Goal: Entertainment & Leisure: Consume media (video, audio)

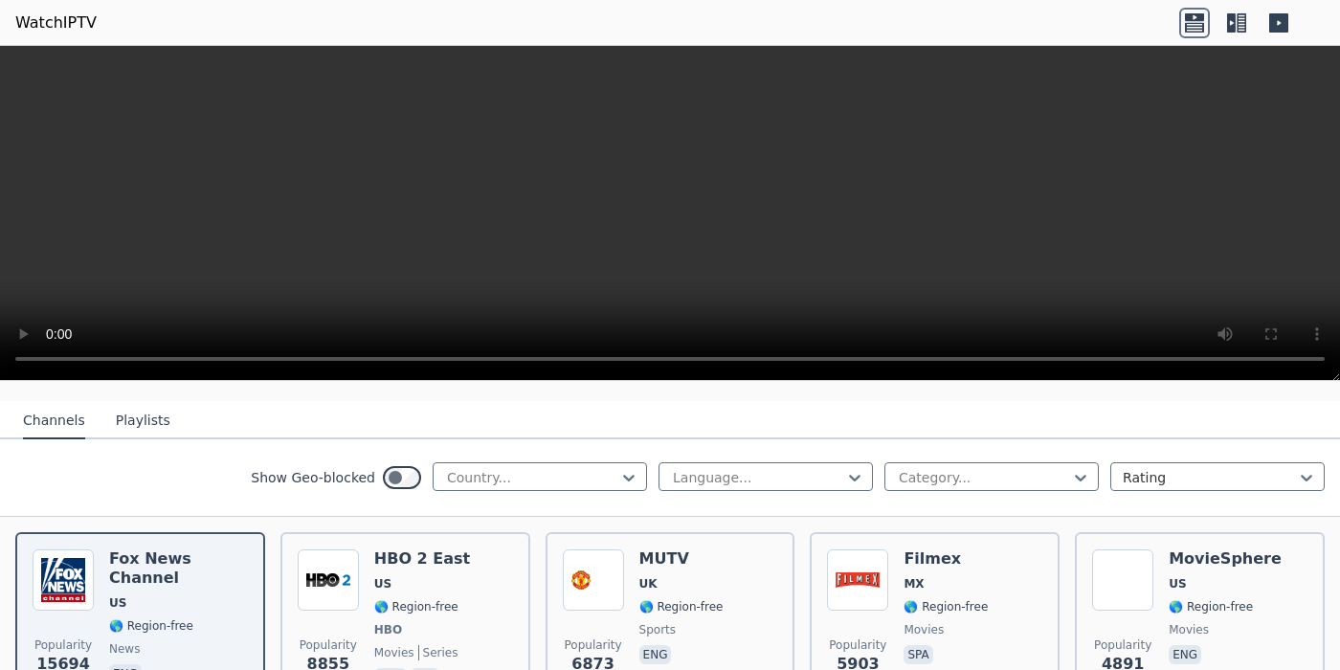
scroll to position [223, 0]
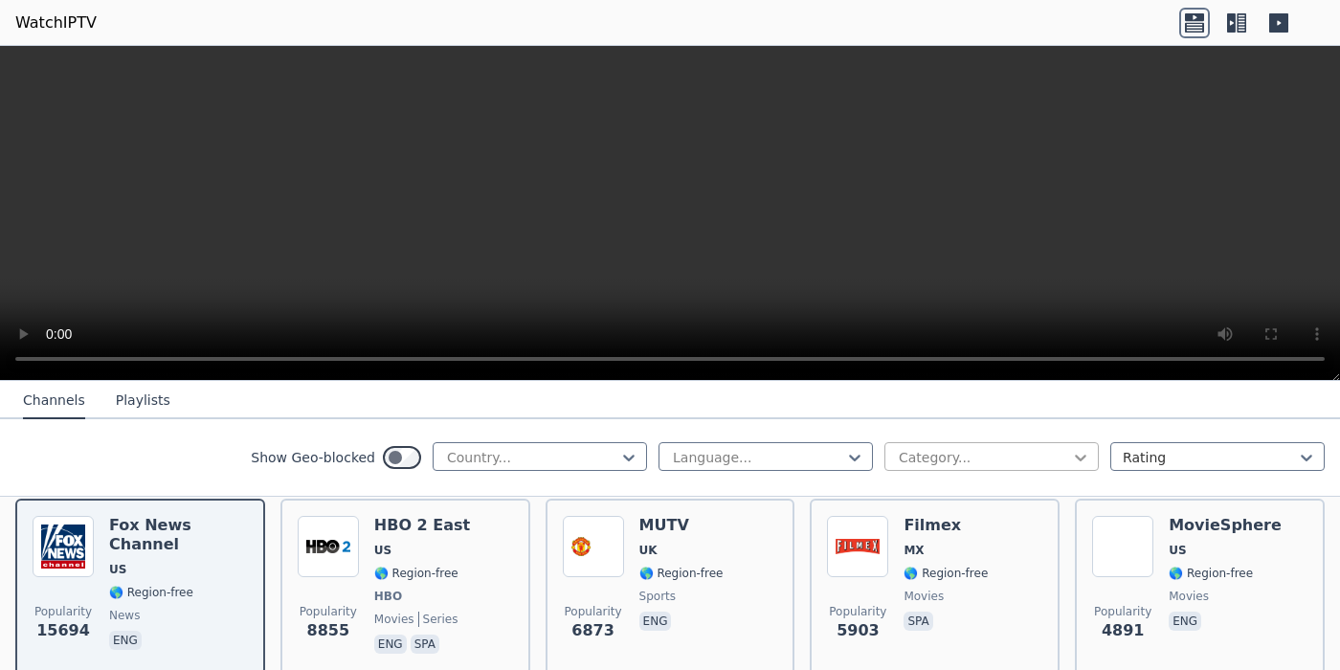
click at [1071, 454] on icon at bounding box center [1080, 457] width 19 height 19
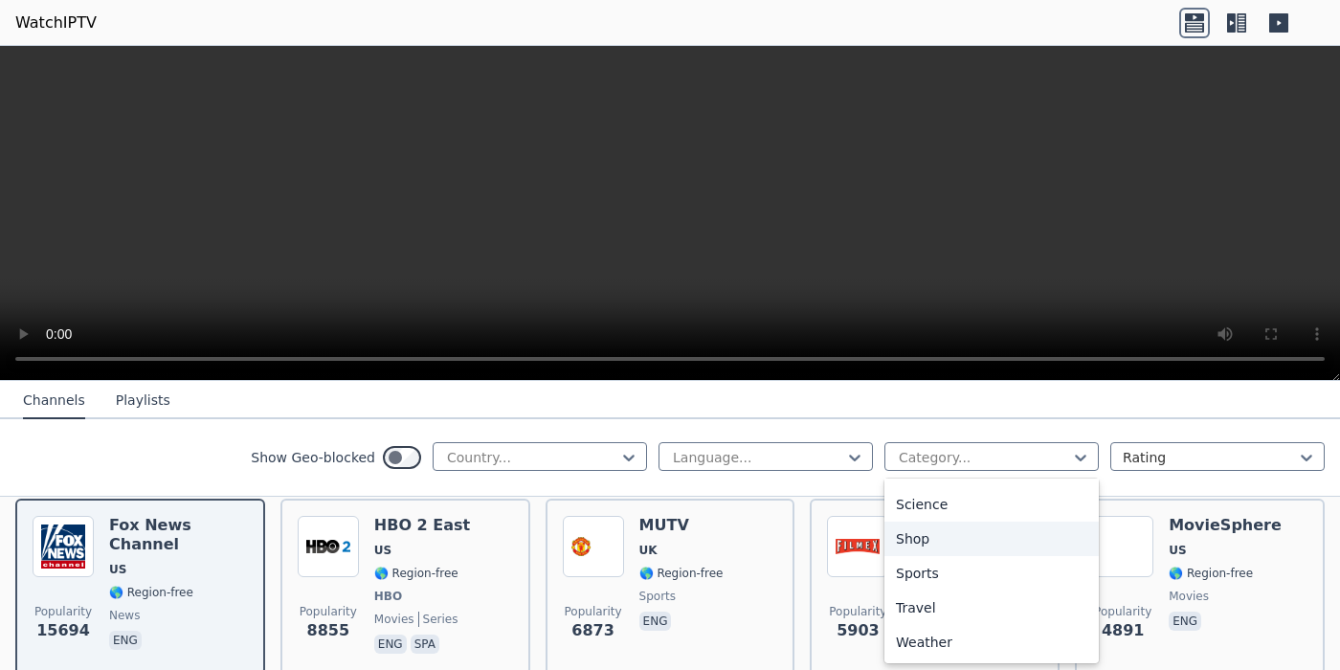
scroll to position [806, 0]
click at [908, 591] on div "Sports" at bounding box center [991, 573] width 214 height 34
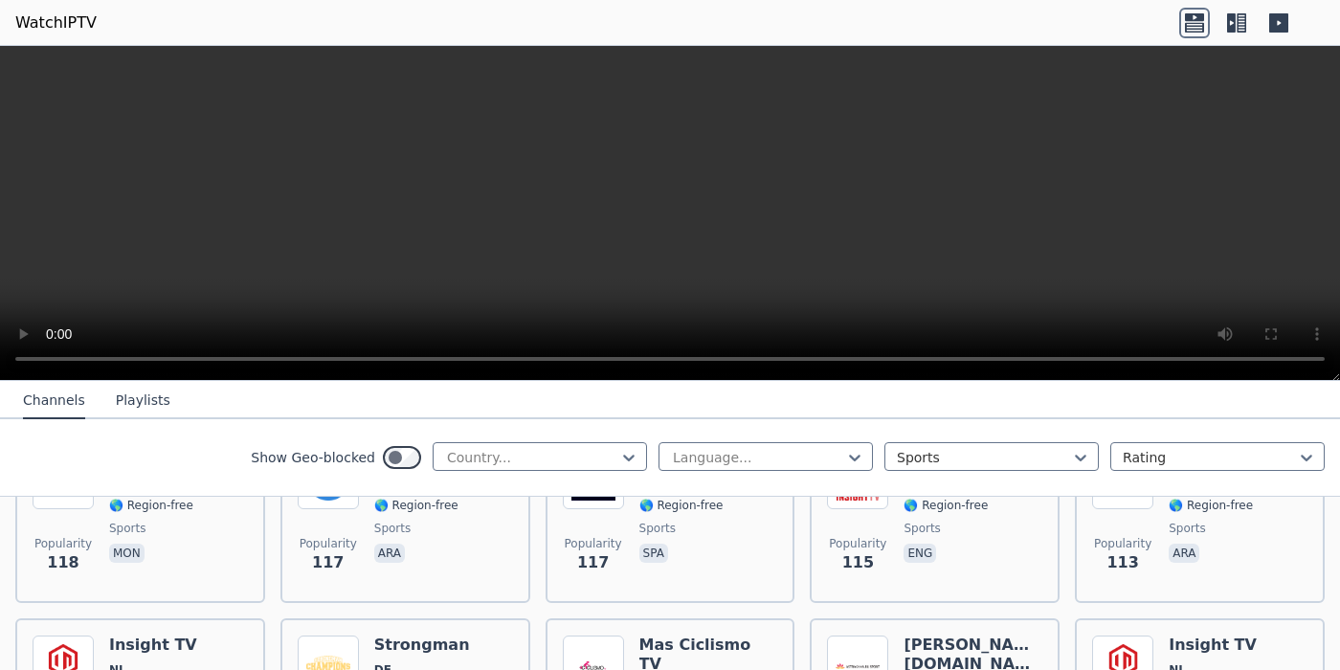
scroll to position [3908, 0]
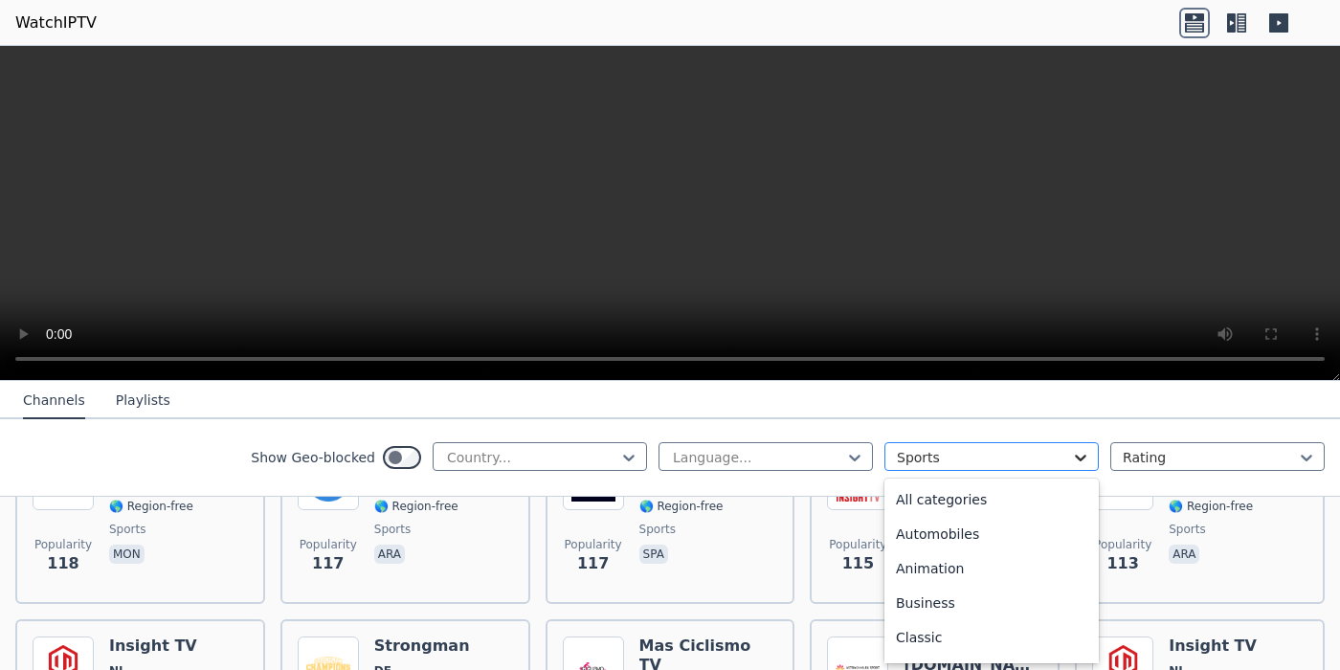
click at [1071, 466] on icon at bounding box center [1080, 457] width 19 height 19
click at [899, 497] on div "All categories" at bounding box center [991, 499] width 214 height 34
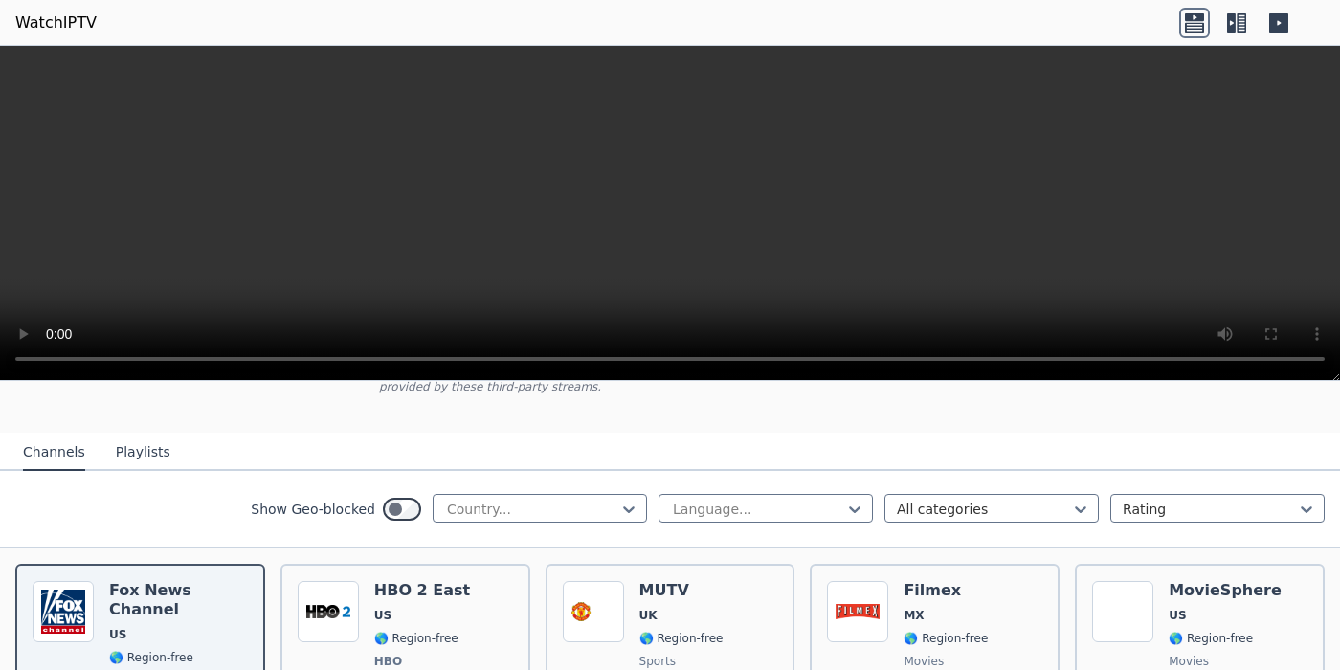
scroll to position [171, 0]
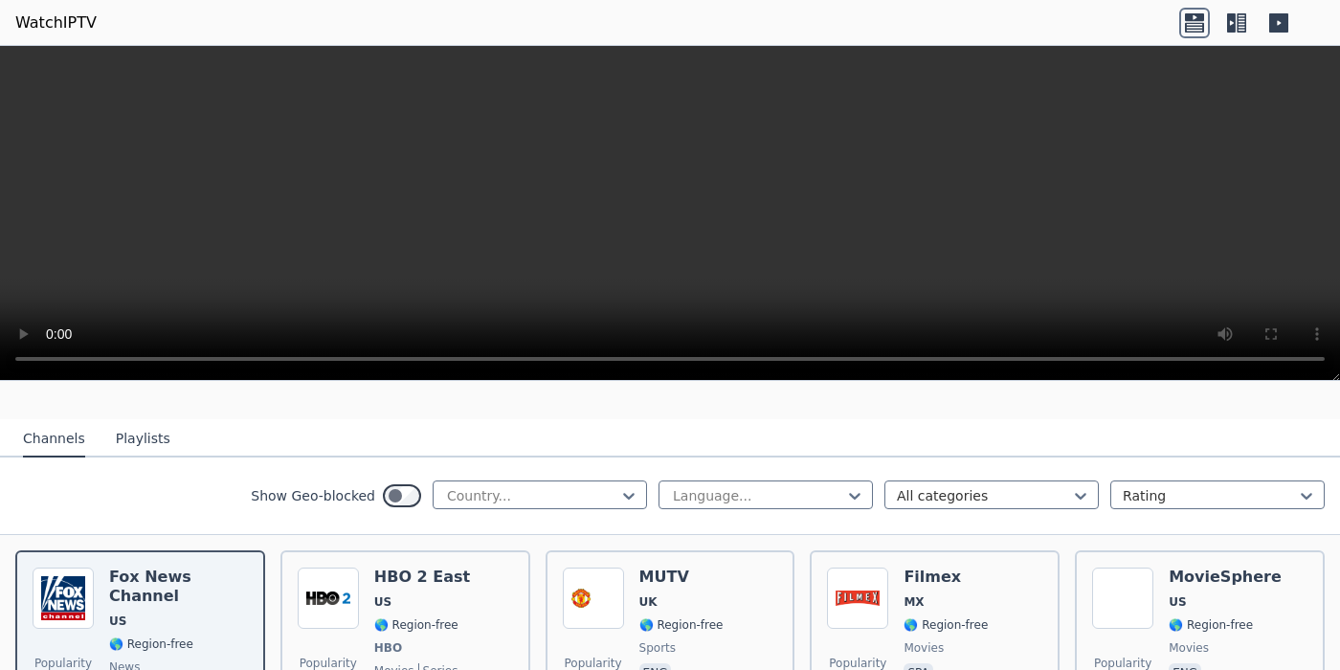
click at [136, 424] on button "Playlists" at bounding box center [143, 439] width 55 height 36
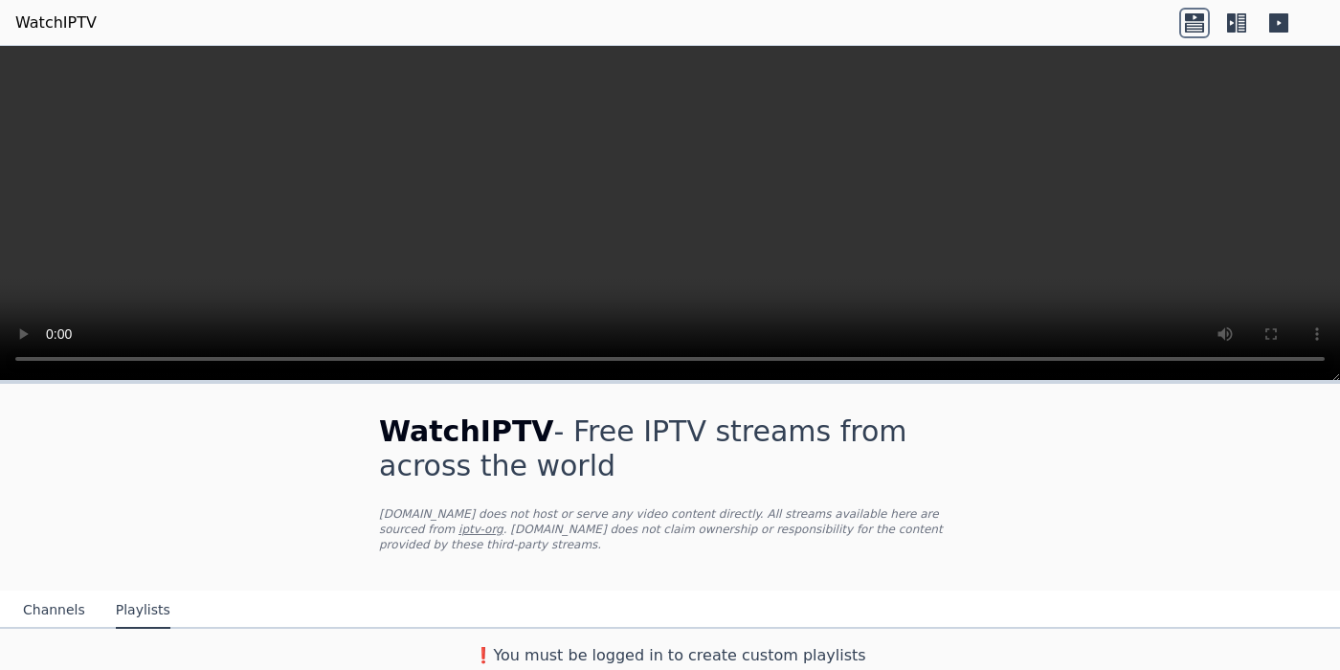
click at [32, 592] on button "Channels" at bounding box center [54, 610] width 62 height 36
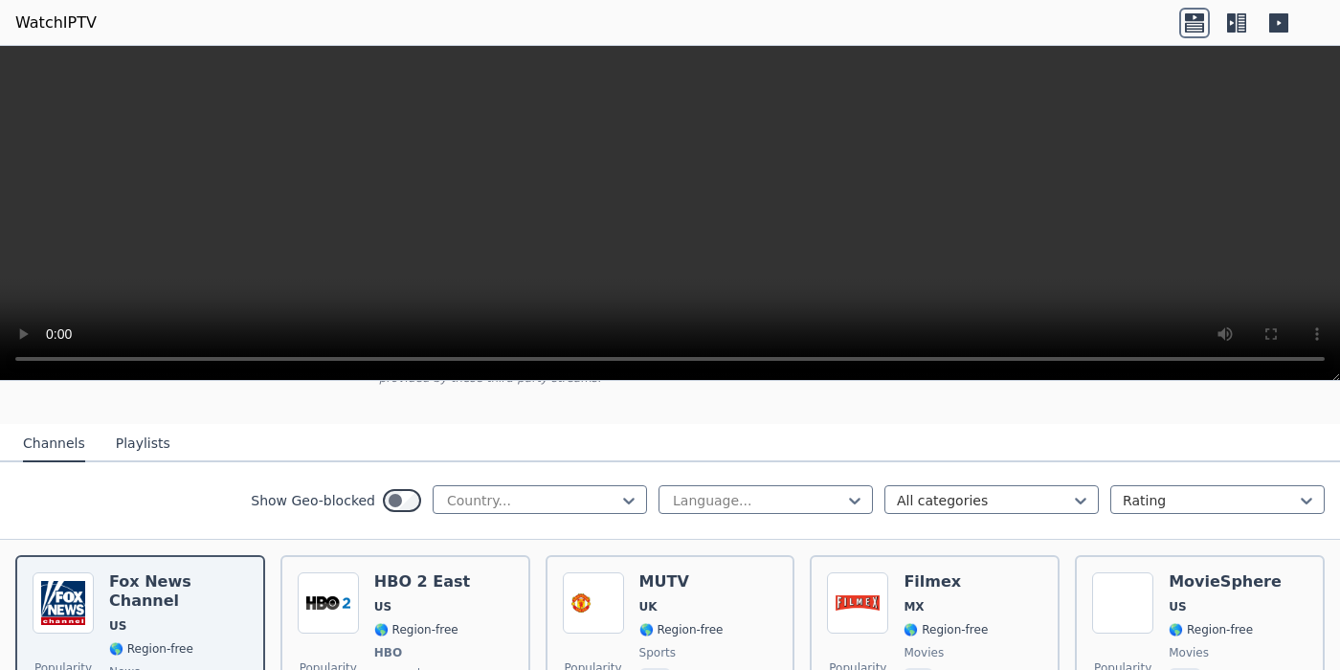
scroll to position [190, 0]
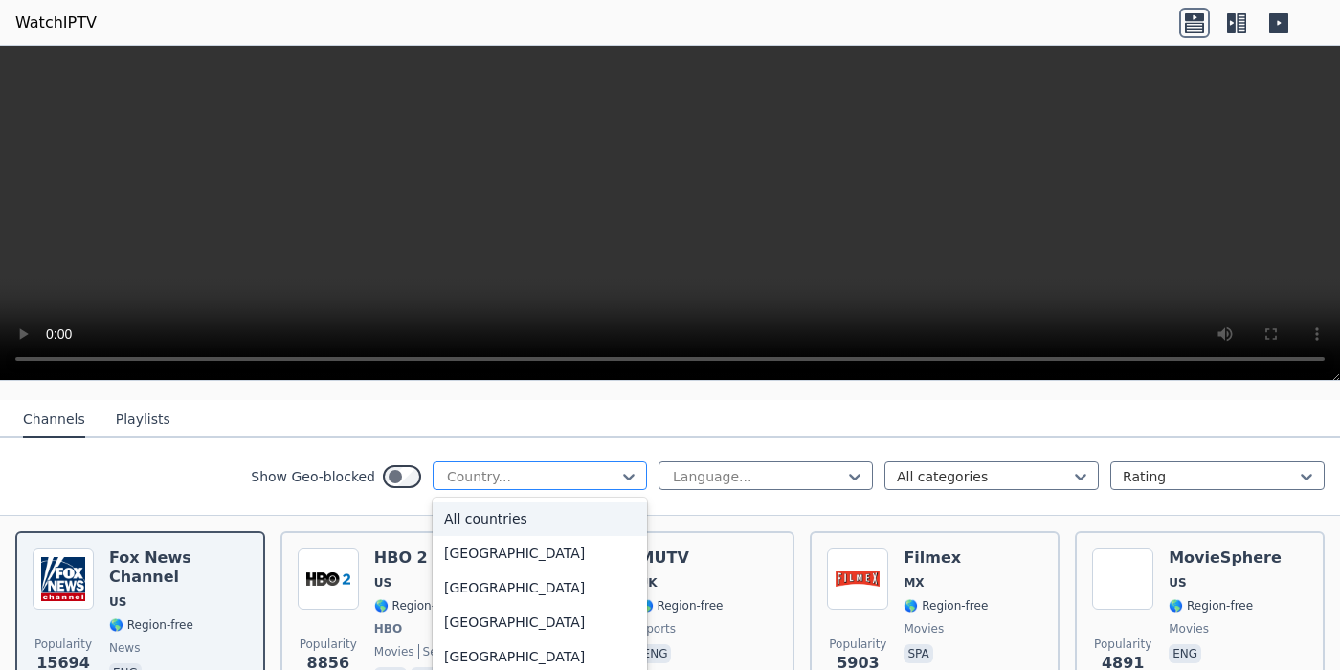
click at [523, 467] on div at bounding box center [532, 476] width 174 height 19
click at [473, 366] on div "[GEOGRAPHIC_DATA]" at bounding box center [540, 348] width 214 height 34
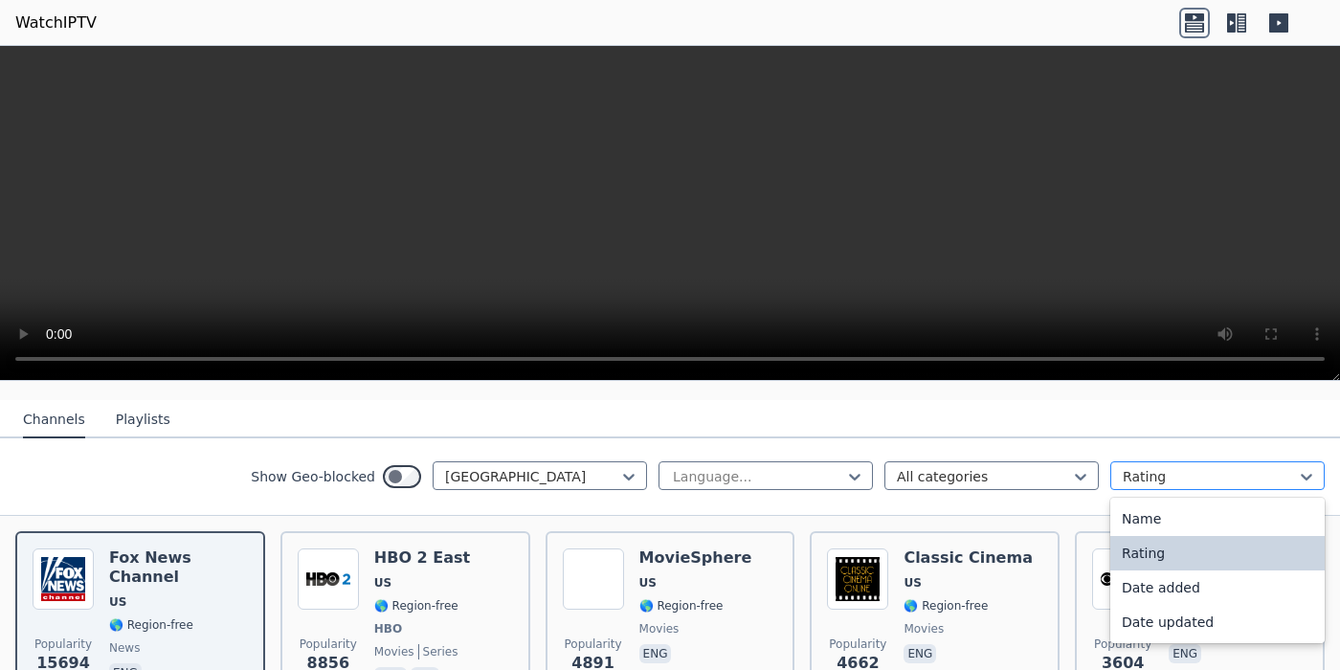
click at [1231, 469] on div at bounding box center [1210, 476] width 174 height 19
click at [1126, 537] on div "Rating" at bounding box center [1217, 553] width 214 height 34
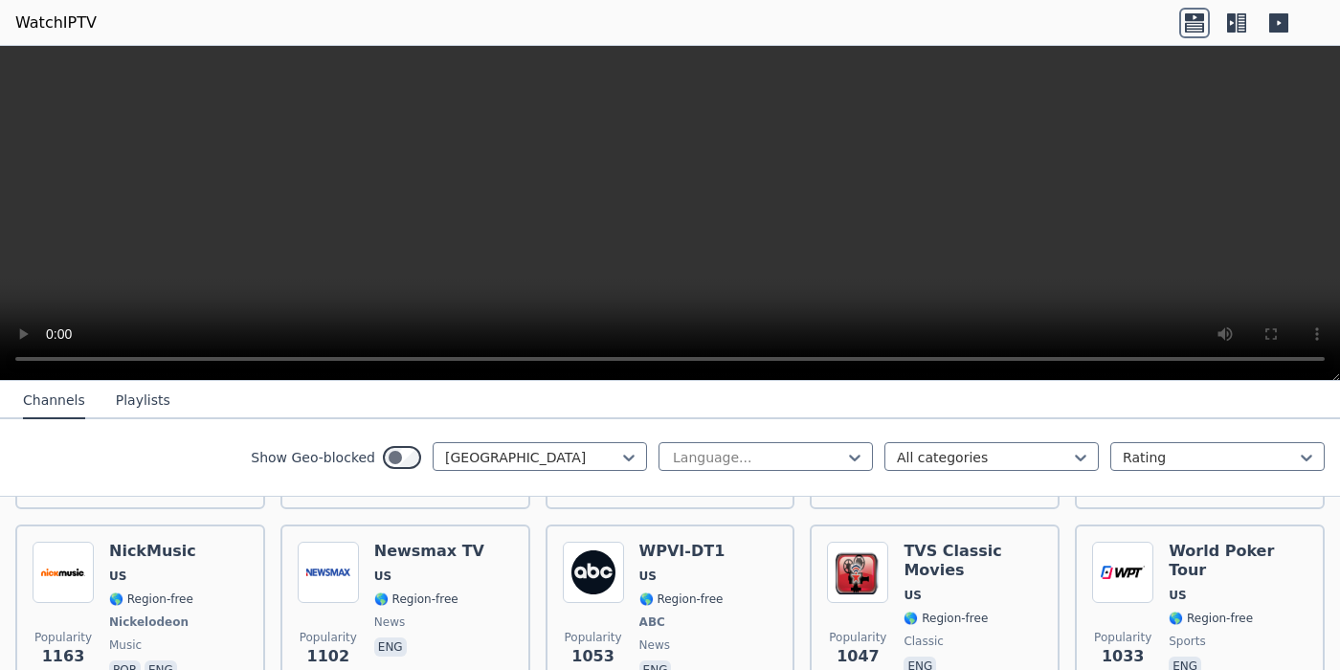
scroll to position [999, 0]
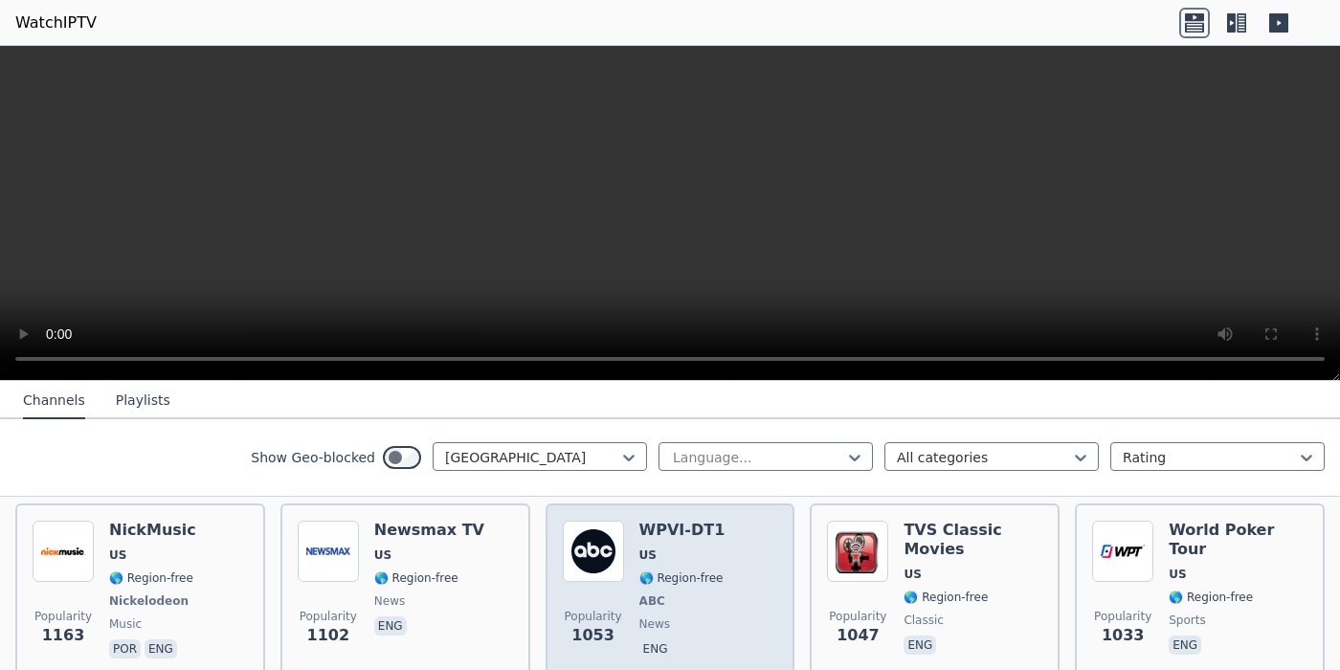
click at [715, 559] on div "Popularity 1053 WPVI-DT1 US 🌎 Region-free ABC news eng" at bounding box center [670, 592] width 215 height 142
